Goal: Navigation & Orientation: Find specific page/section

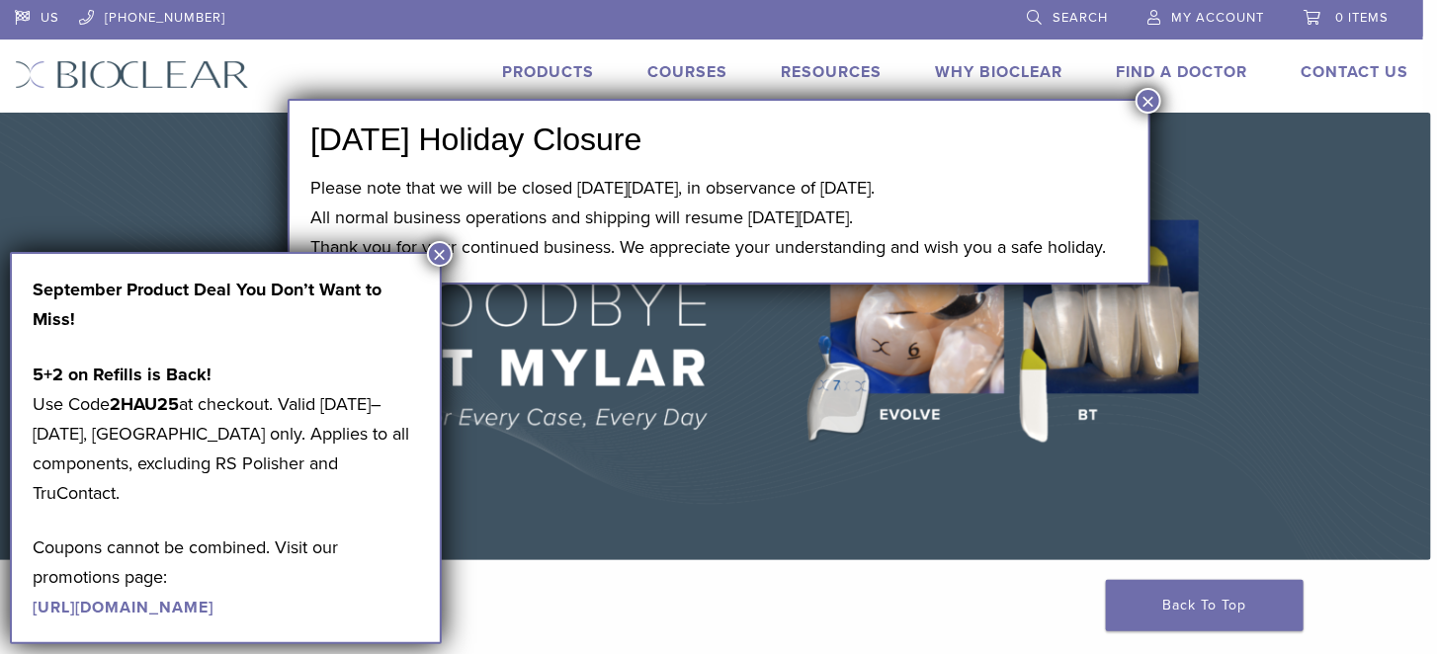
click at [169, 598] on link "[URL][DOMAIN_NAME]" at bounding box center [123, 608] width 181 height 20
click at [1151, 99] on button "×" at bounding box center [1148, 101] width 26 height 26
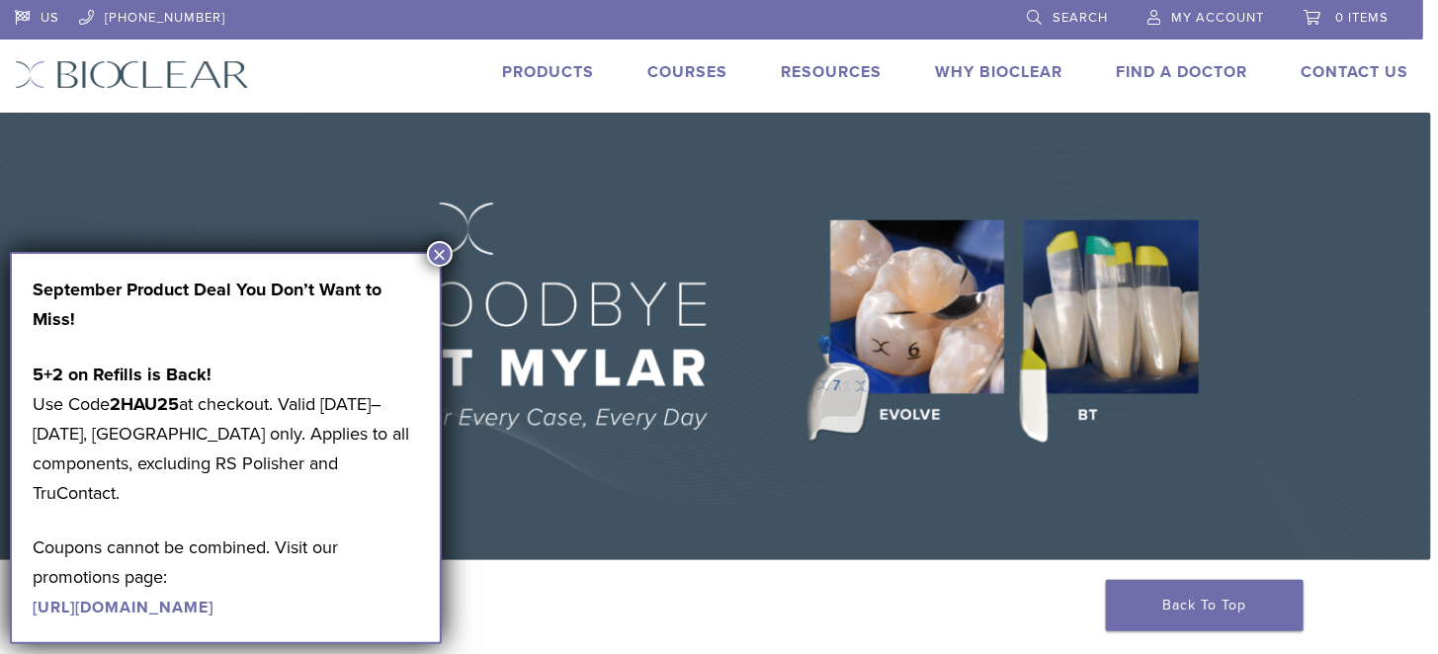
click at [1156, 80] on link "Find A Doctor" at bounding box center [1181, 72] width 131 height 20
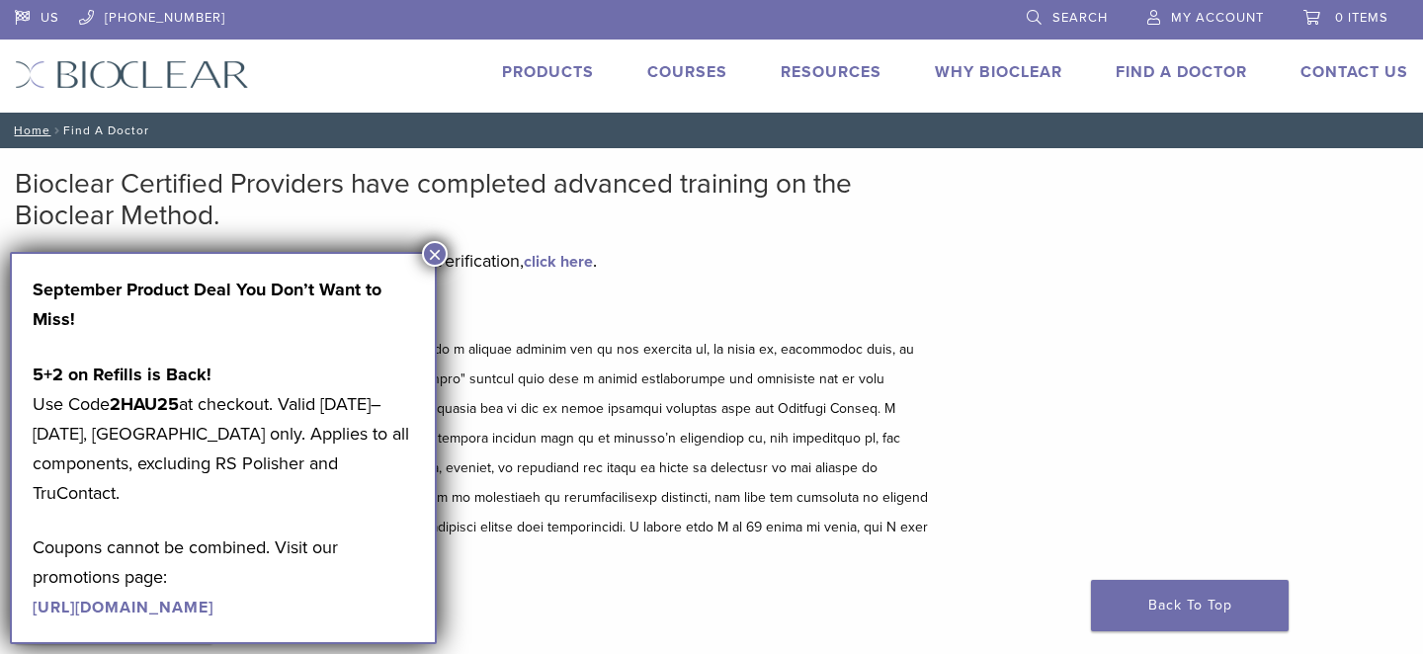
click at [439, 259] on button "×" at bounding box center [435, 254] width 26 height 26
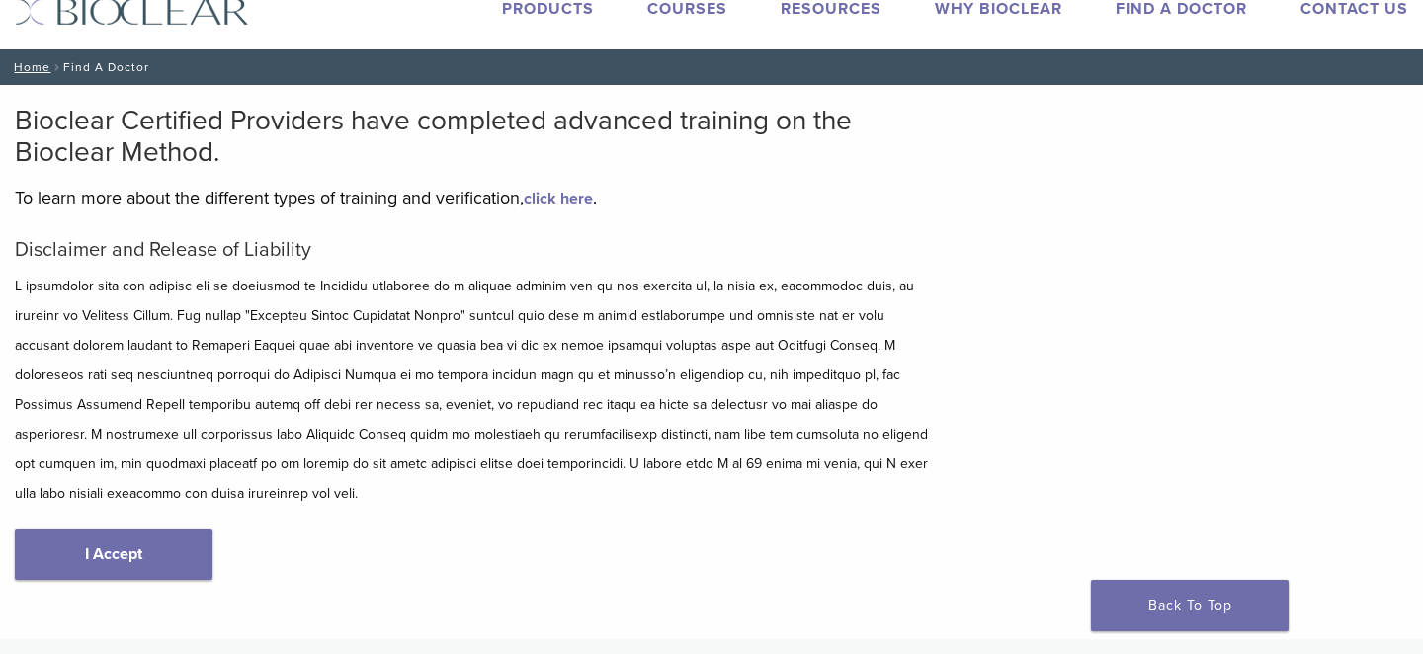
scroll to position [99, 0]
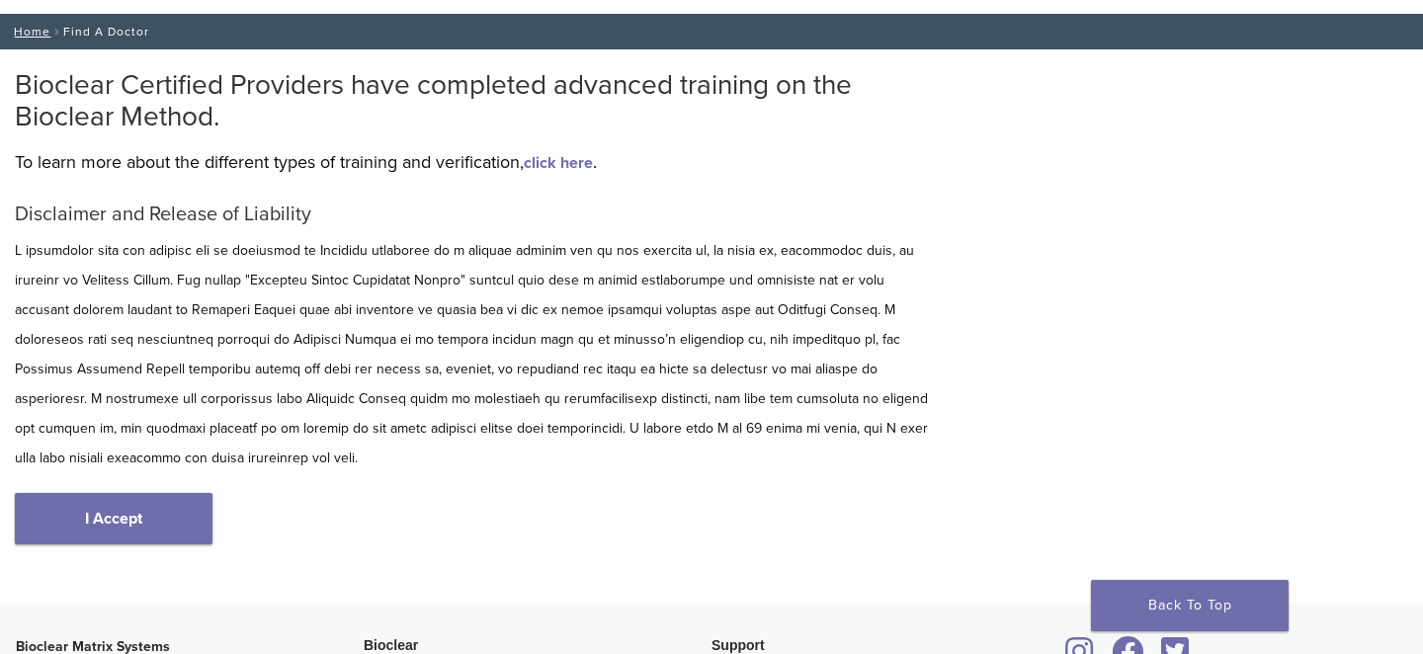
click at [581, 163] on link "click here" at bounding box center [558, 163] width 69 height 20
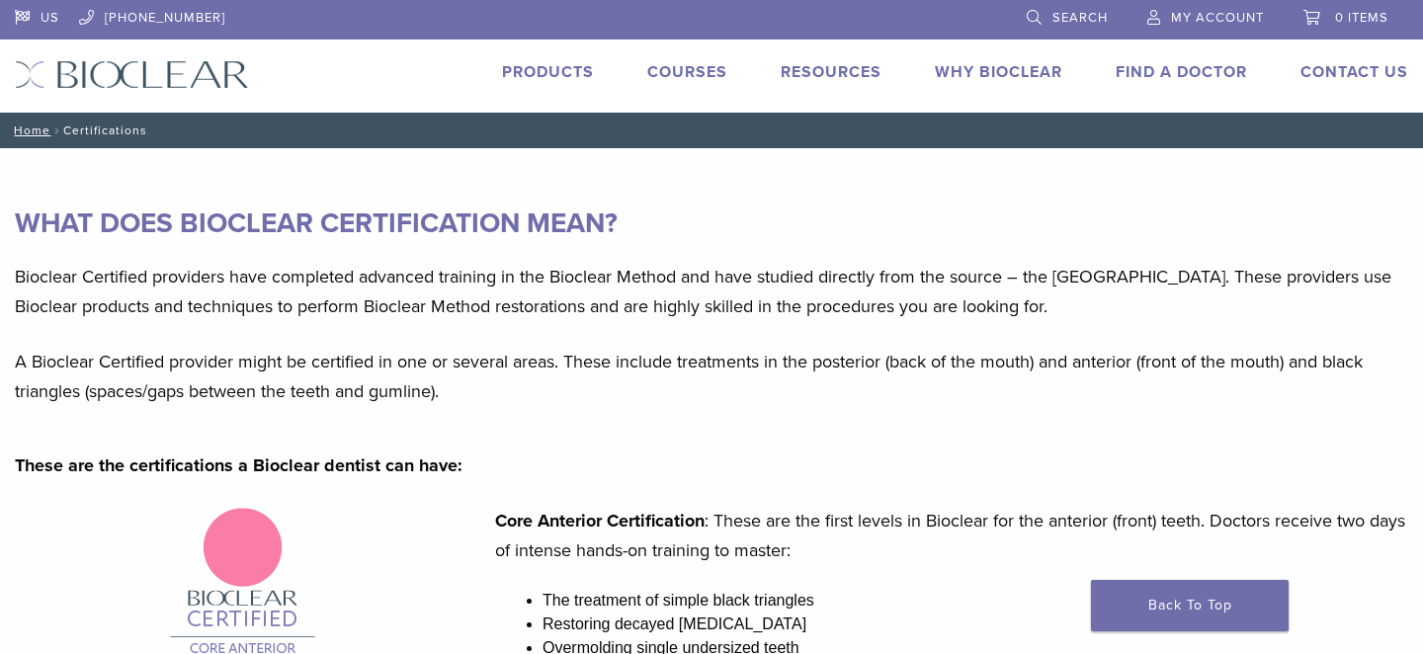
click at [675, 78] on link "Courses" at bounding box center [687, 72] width 80 height 20
